Goal: Task Accomplishment & Management: Manage account settings

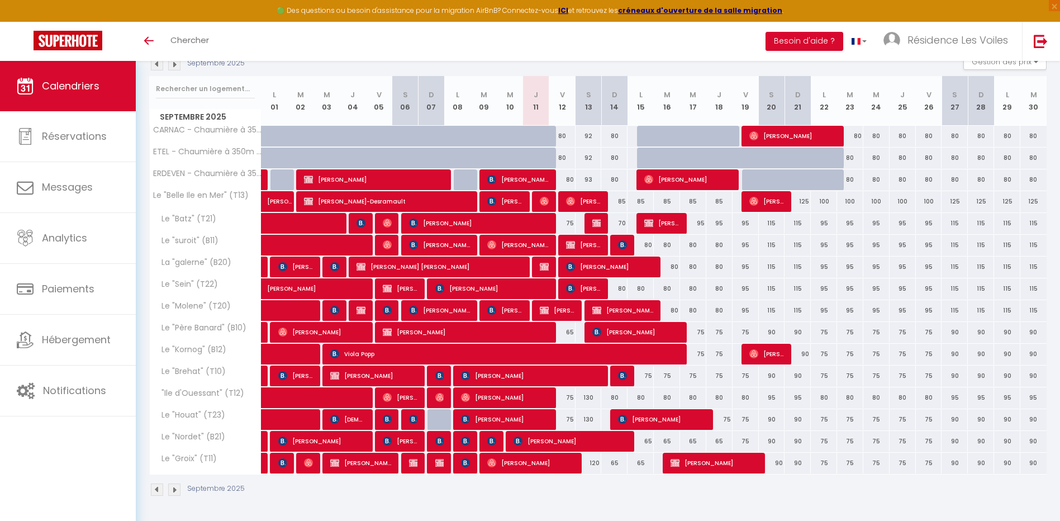
click at [154, 65] on img at bounding box center [157, 64] width 12 height 12
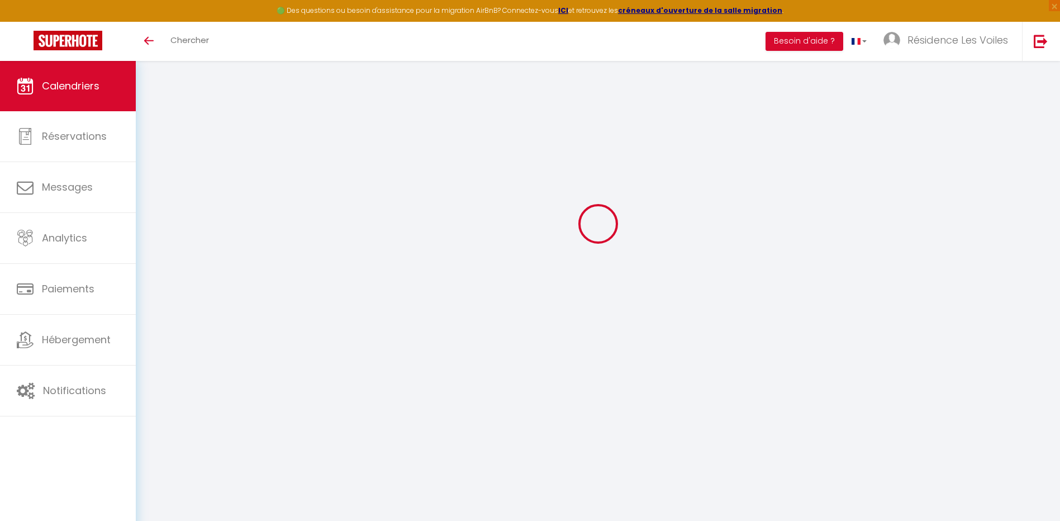
select select
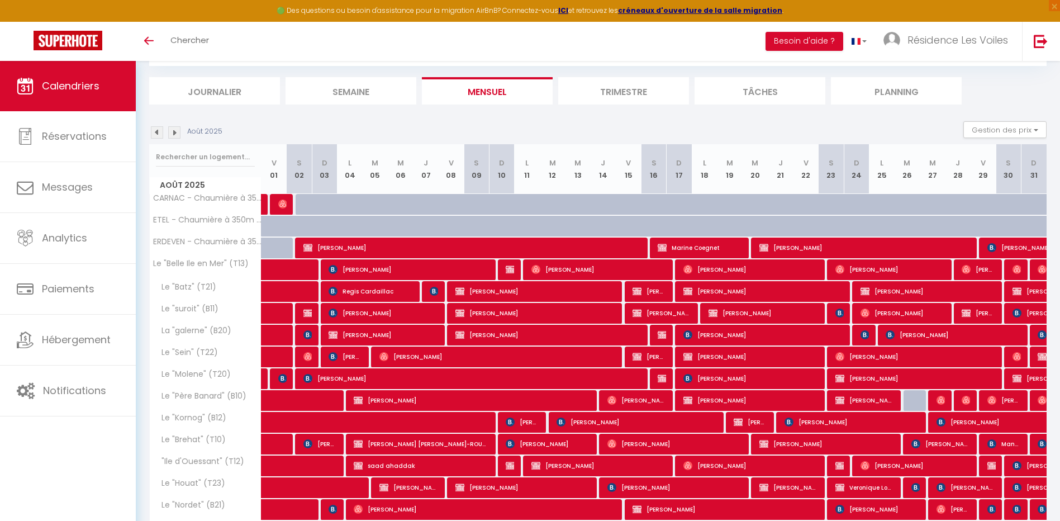
scroll to position [129, 0]
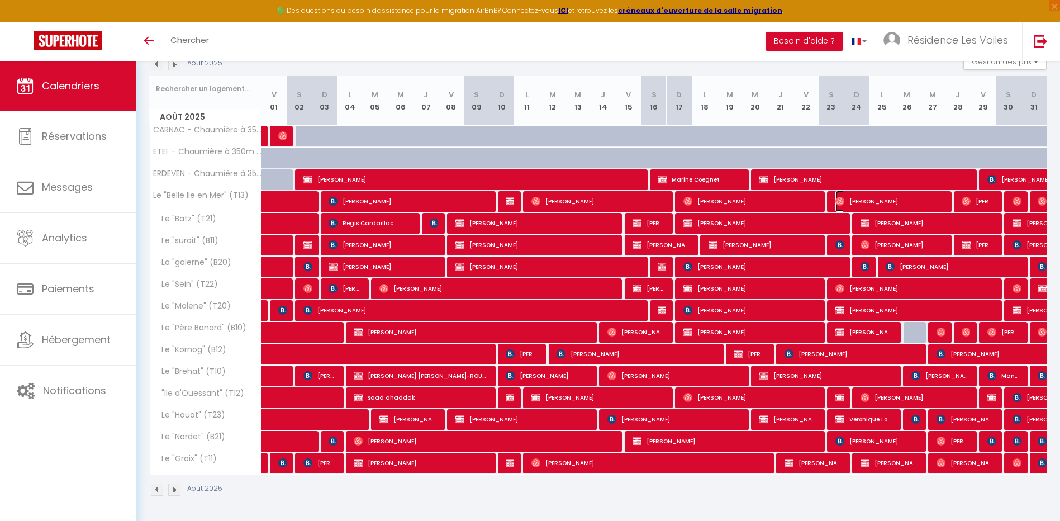
click at [914, 202] on span "[PERSON_NAME]" at bounding box center [890, 201] width 109 height 21
select select "OK"
select select "0"
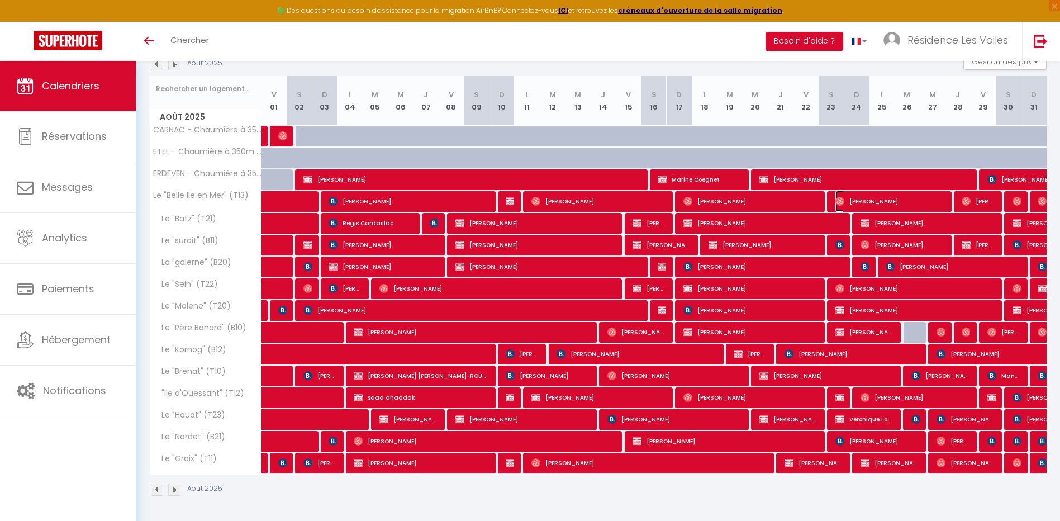
select select "1"
select select
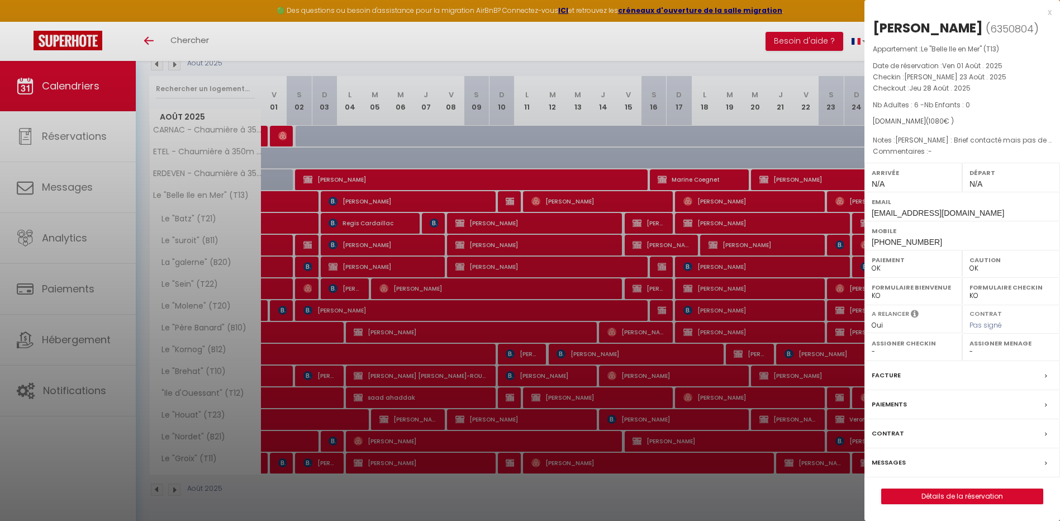
click at [560, 108] on div at bounding box center [530, 260] width 1060 height 521
